Goal: Find specific page/section: Find specific page/section

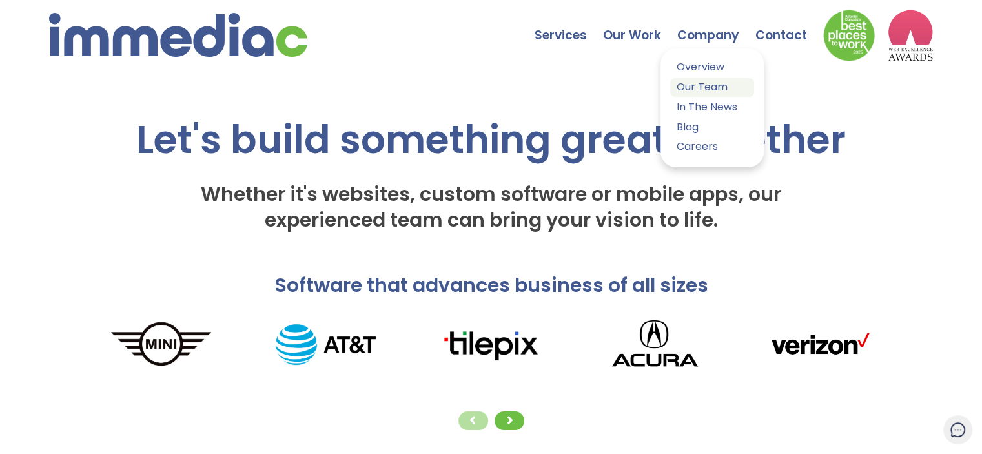
click at [714, 85] on link "Our Team" at bounding box center [712, 87] width 84 height 19
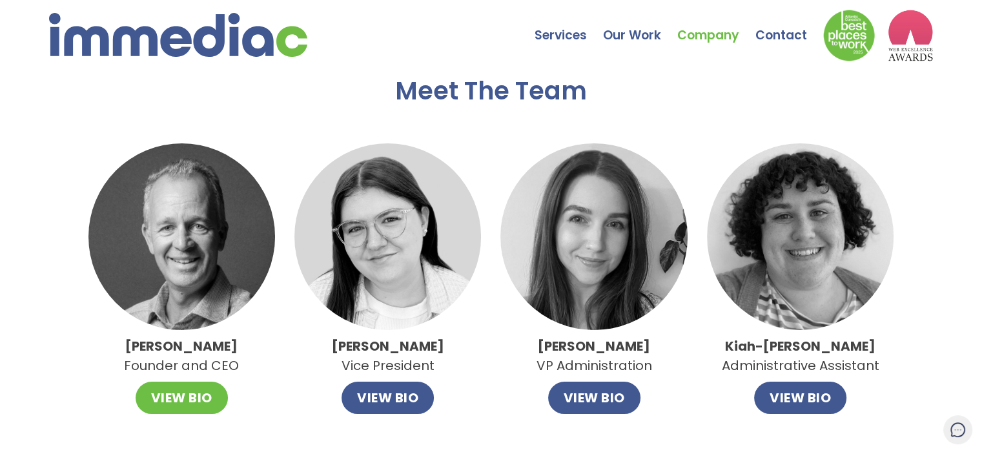
click at [211, 386] on button "VIEW BIO" at bounding box center [182, 398] width 92 height 32
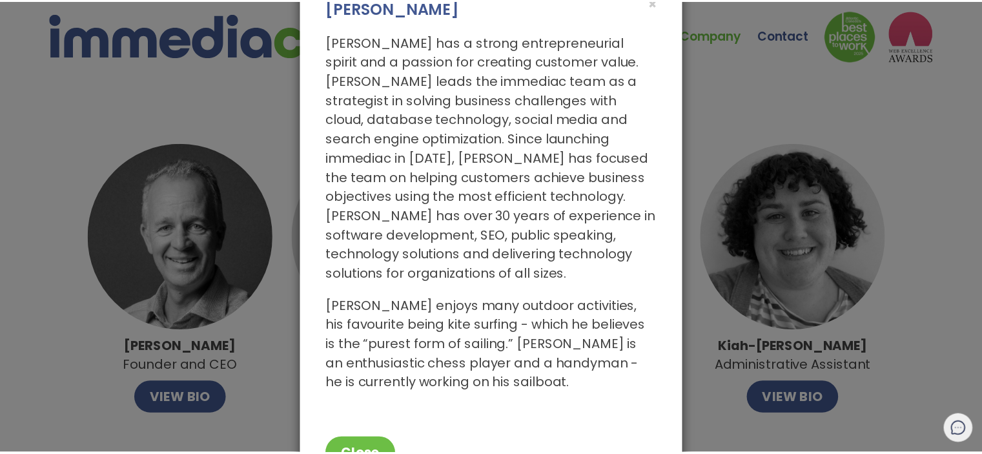
scroll to position [27, 0]
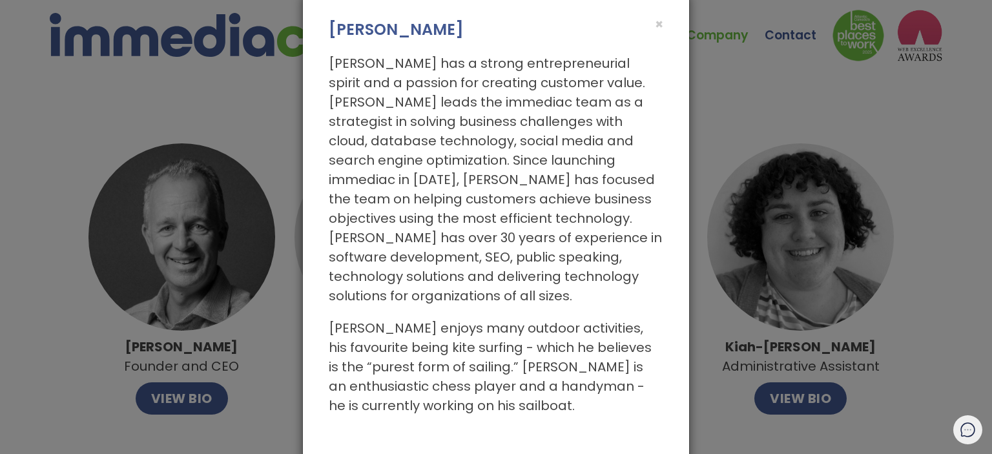
click at [67, 366] on div "× John Leahy John has a strong entrepreneurial spirit and a passion for creatin…" at bounding box center [496, 227] width 992 height 454
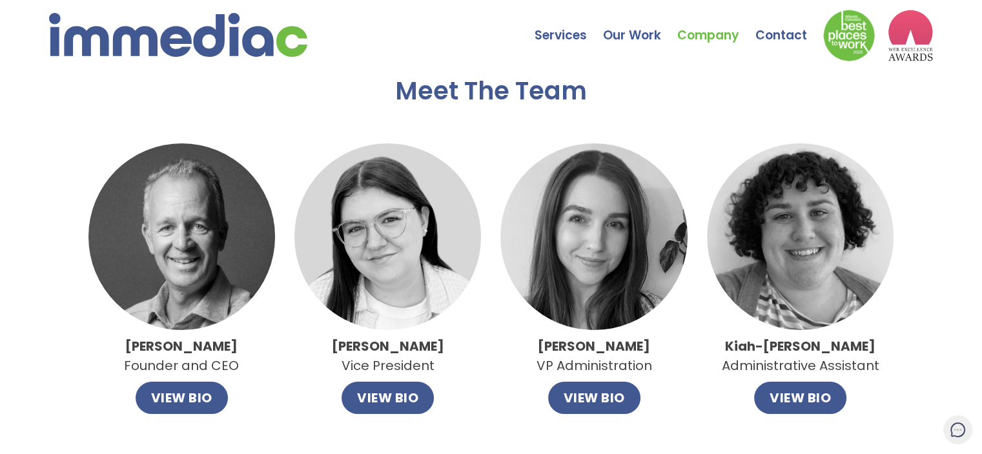
drag, startPoint x: 124, startPoint y: 365, endPoint x: 257, endPoint y: 365, distance: 133.0
click at [253, 365] on div "John Leahy Founder and CEO VIEW BIO" at bounding box center [181, 278] width 187 height 271
click at [257, 365] on div "John Leahy Founder and CEO VIEW BIO" at bounding box center [181, 278] width 187 height 271
drag, startPoint x: 247, startPoint y: 366, endPoint x: 124, endPoint y: 366, distance: 123.4
click at [124, 366] on div "John Leahy Founder and CEO VIEW BIO" at bounding box center [181, 278] width 187 height 271
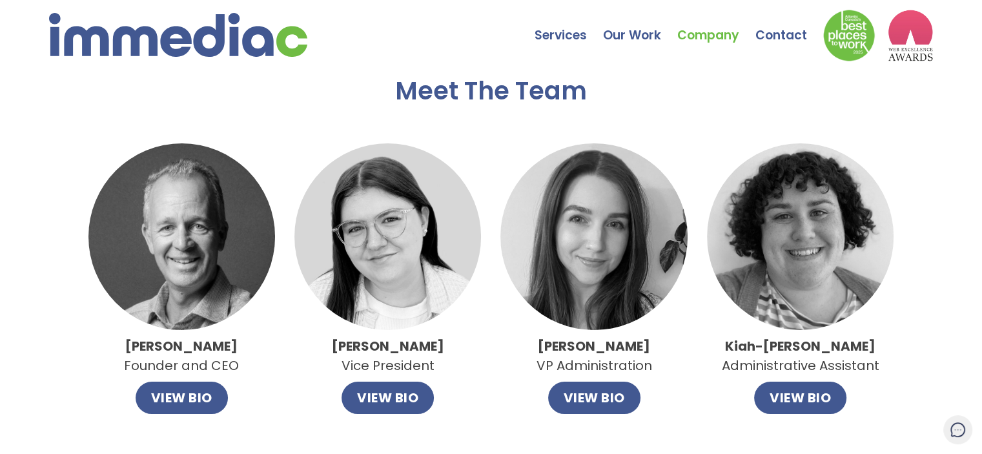
click at [123, 361] on div "John Leahy Founder and CEO VIEW BIO" at bounding box center [181, 278] width 187 height 271
drag, startPoint x: 145, startPoint y: 366, endPoint x: 247, endPoint y: 369, distance: 102.1
click at [247, 369] on div "John Leahy Founder and CEO VIEW BIO" at bounding box center [181, 278] width 187 height 271
copy p "Founder and CEO"
